Goal: Information Seeking & Learning: Check status

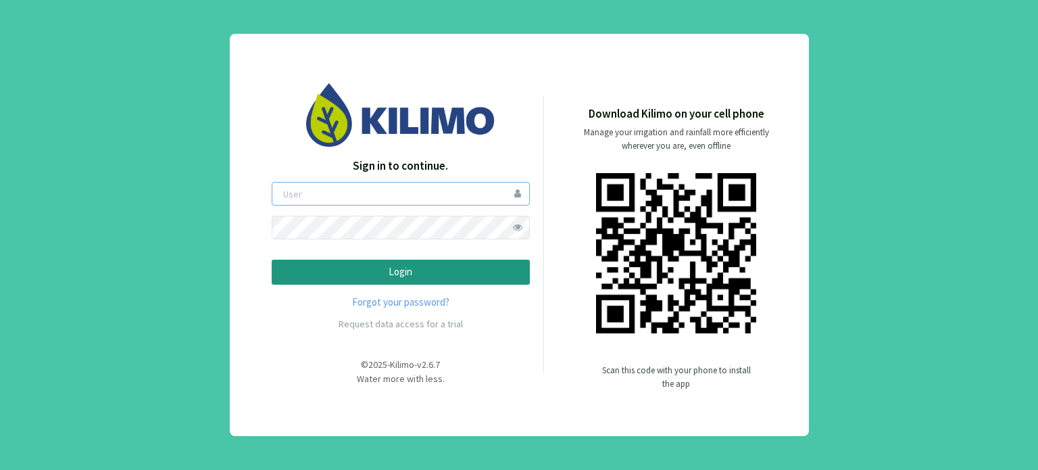
type input "boccolini"
click at [373, 269] on p "Login" at bounding box center [400, 272] width 235 height 16
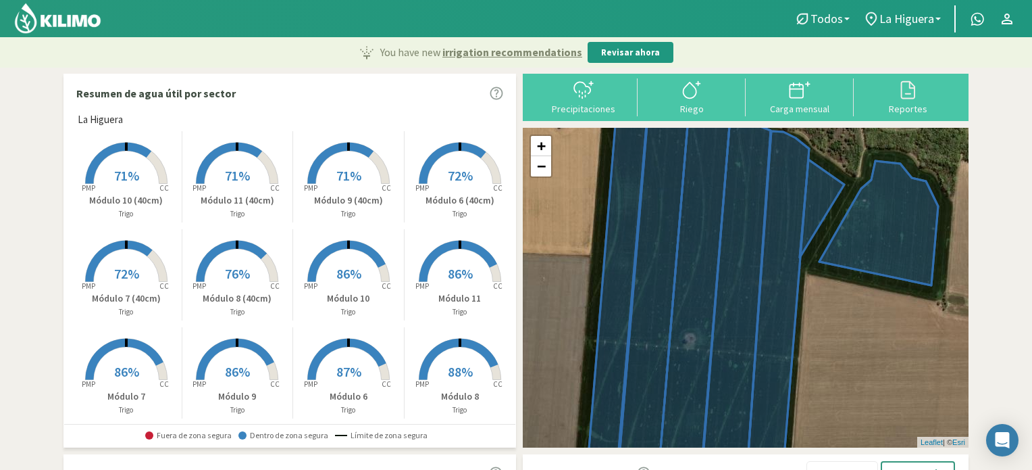
click at [346, 368] on span "87%" at bounding box center [348, 371] width 25 height 17
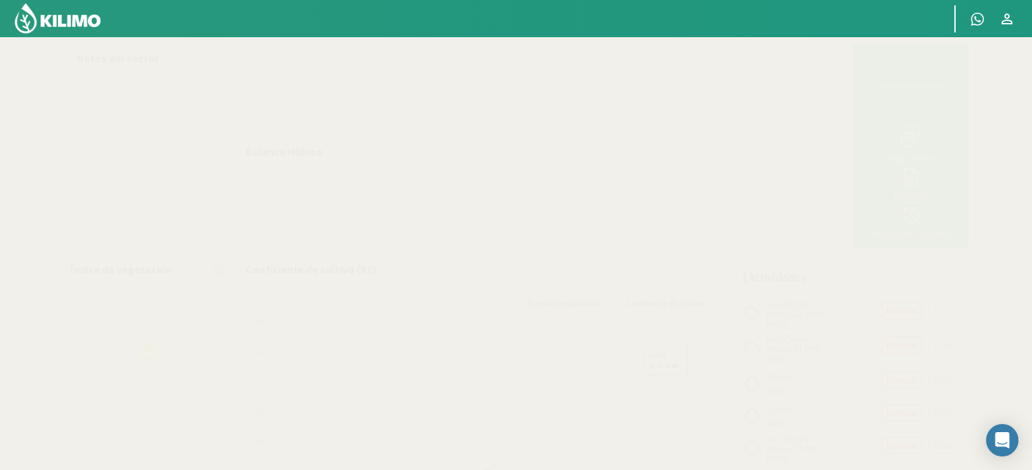
select select "1: Object"
select select "4: Object"
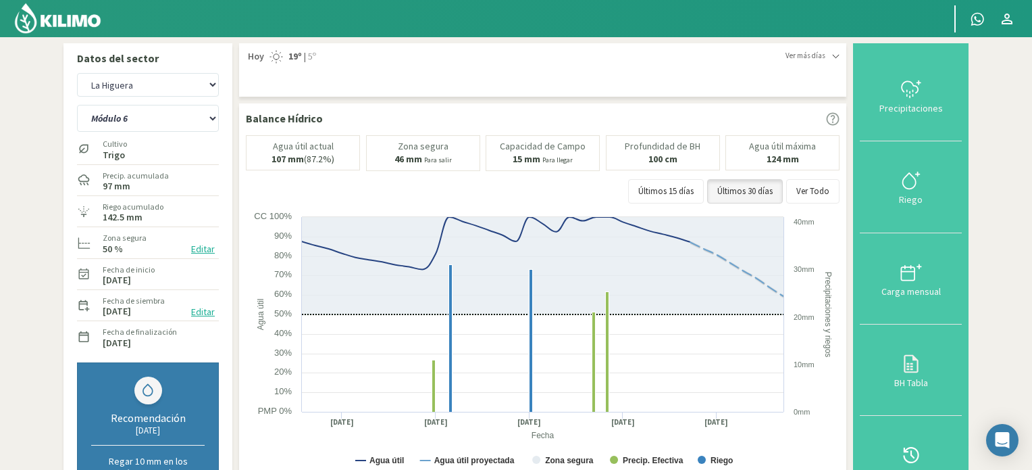
click at [86, 18] on img at bounding box center [58, 18] width 89 height 32
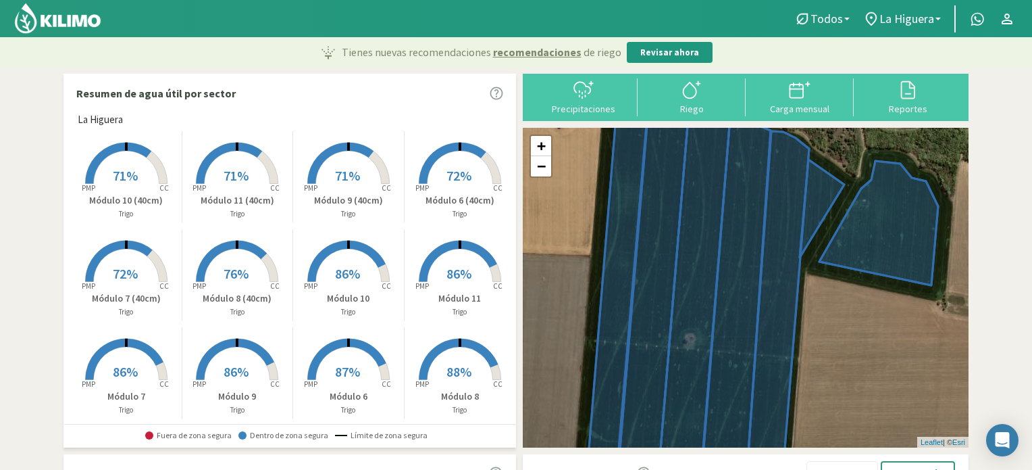
click at [341, 365] on span "87%" at bounding box center [347, 371] width 25 height 17
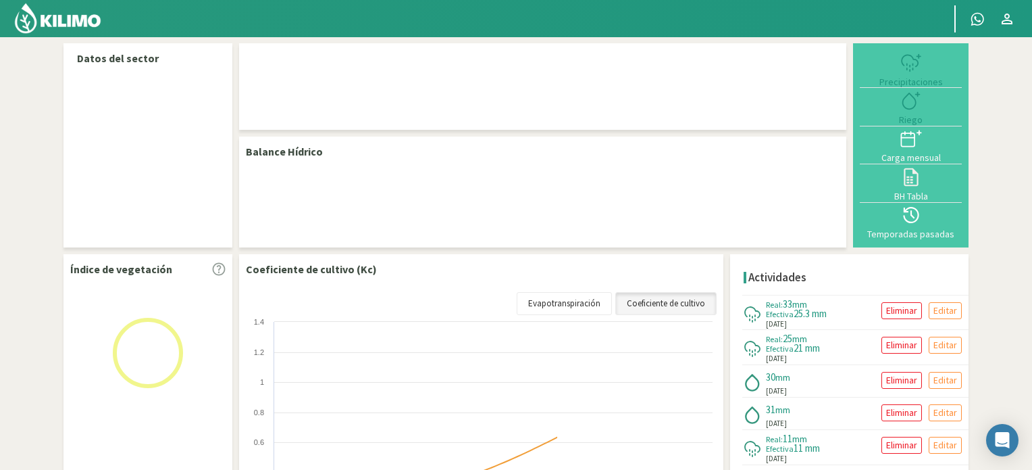
select select "1: Object"
select select "4: Object"
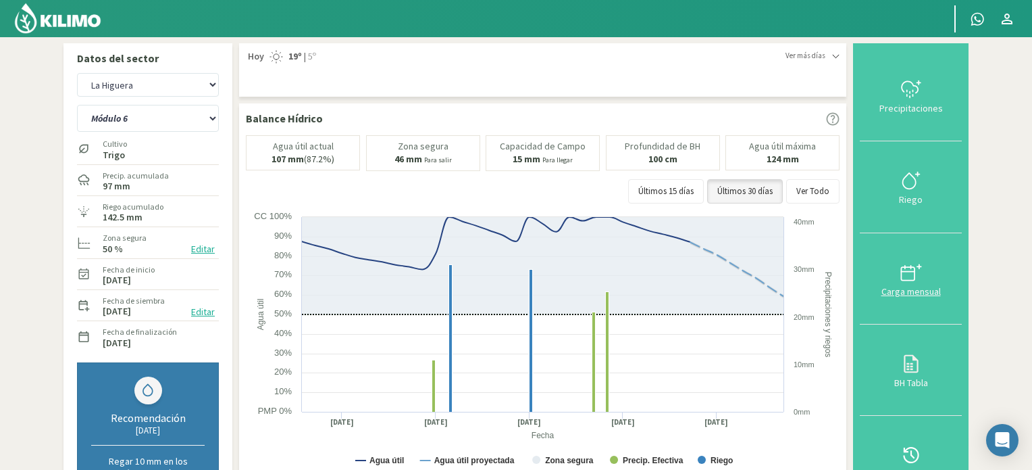
scroll to position [68, 0]
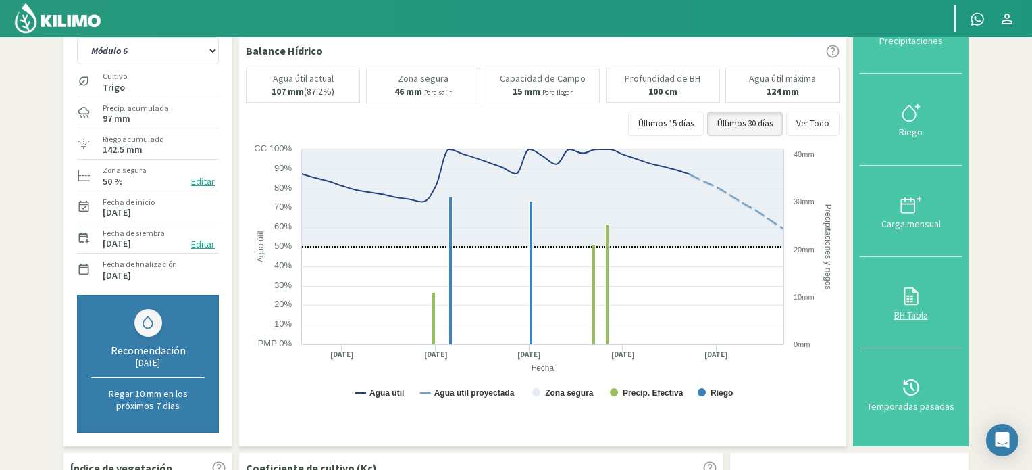
click at [916, 294] on icon at bounding box center [912, 296] width 22 height 22
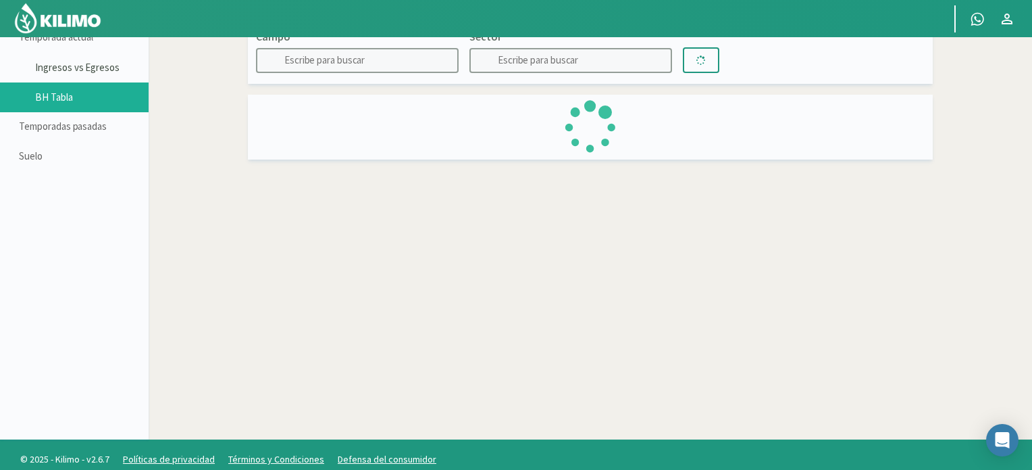
type input "La Higuera"
type input "Módulo 6"
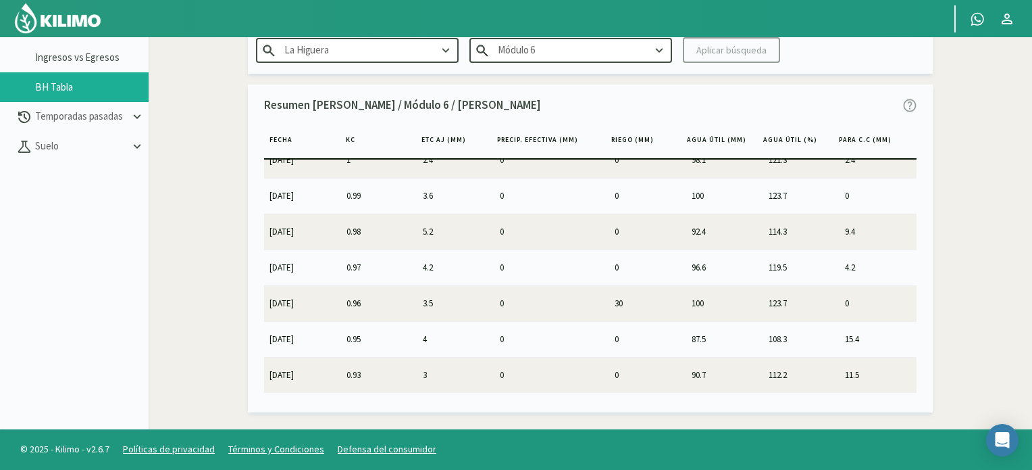
scroll to position [135, 0]
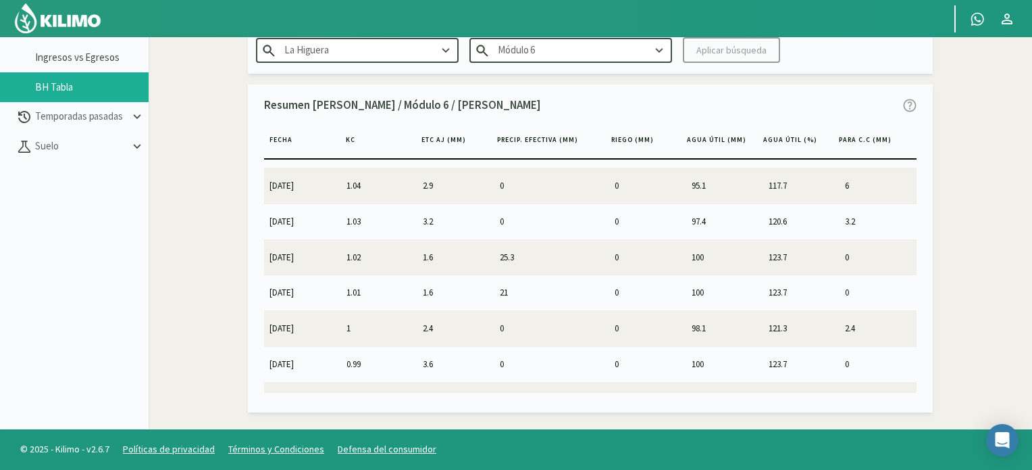
click at [657, 51] on icon at bounding box center [659, 50] width 15 height 15
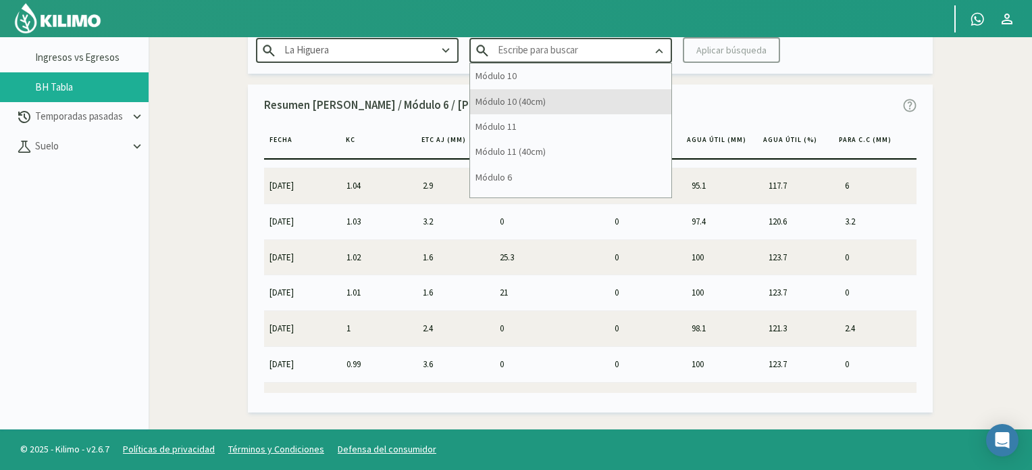
click at [524, 97] on div "Módulo 10 (40cm)" at bounding box center [570, 101] width 201 height 25
type input "Módulo 10 (40cm)"
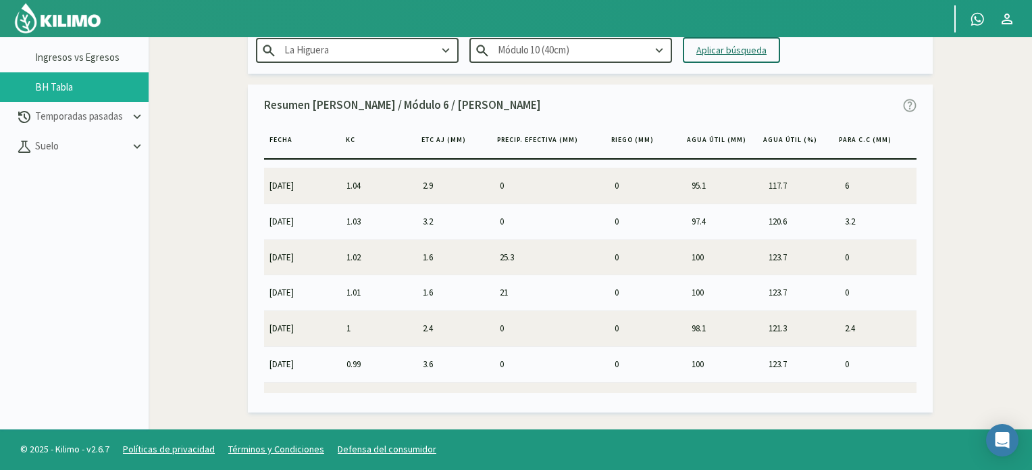
click at [735, 48] on div "Aplicar búsqueda" at bounding box center [732, 50] width 70 height 14
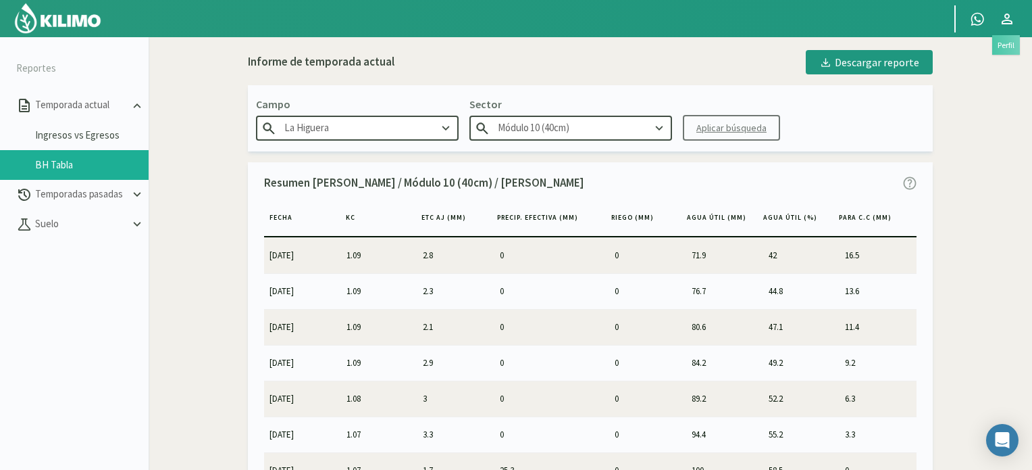
click at [1007, 14] on icon at bounding box center [1007, 19] width 11 height 11
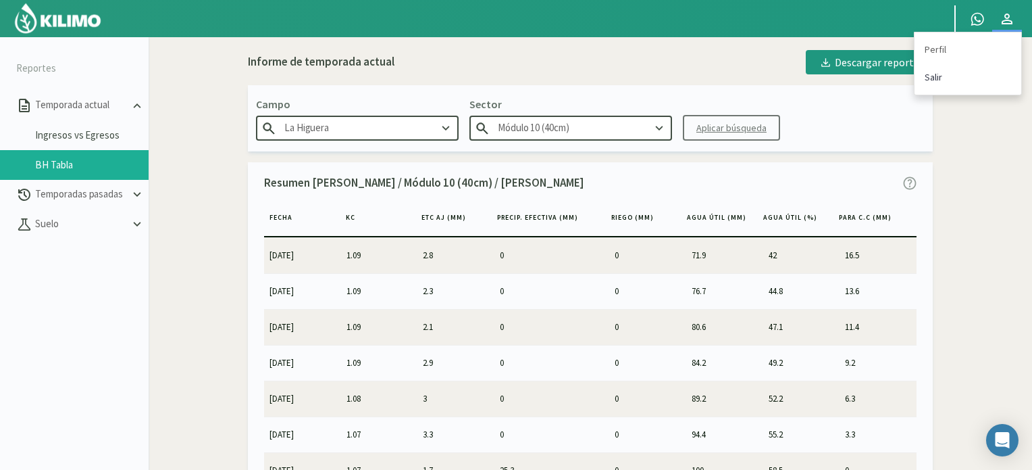
click at [938, 74] on link "Salir" at bounding box center [968, 78] width 107 height 28
click at [933, 76] on link "Salir" at bounding box center [968, 78] width 107 height 28
click at [51, 18] on img at bounding box center [58, 18] width 89 height 32
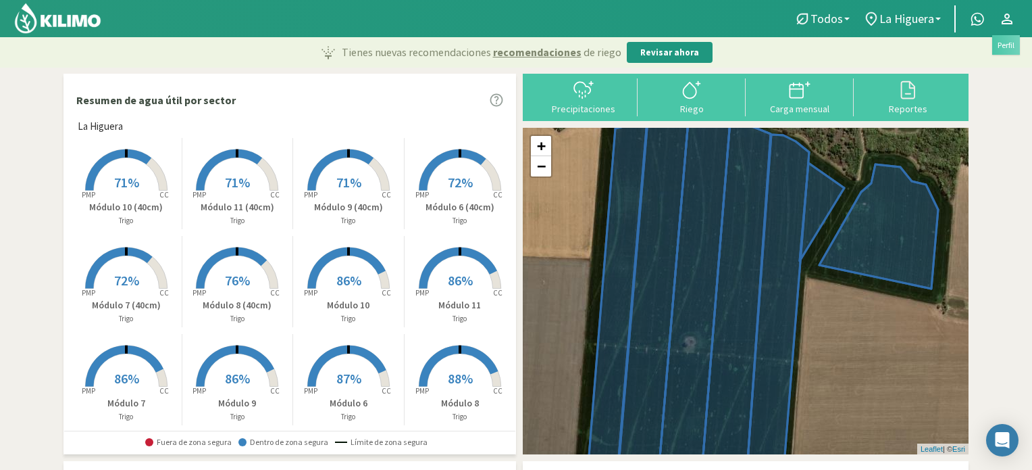
click at [1003, 22] on icon at bounding box center [1007, 19] width 16 height 16
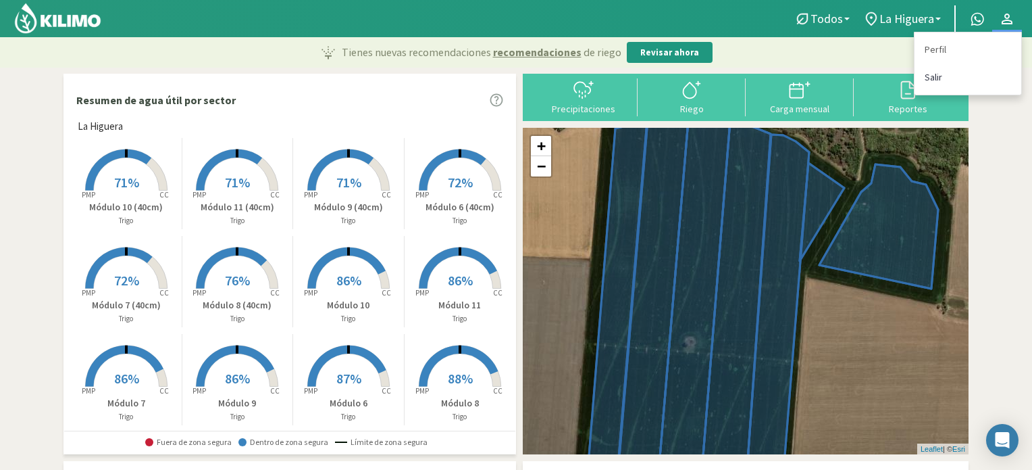
click at [930, 79] on link "Salir" at bounding box center [968, 78] width 107 height 28
click at [931, 76] on link "Salir" at bounding box center [968, 78] width 107 height 28
click at [930, 78] on link "Salir" at bounding box center [968, 78] width 107 height 28
click at [1007, 132] on section "Resumen de agua útil por sector [PERSON_NAME] Created with Highcharts 9.2.2 PMP…" at bounding box center [516, 438] width 1032 height 741
